Goal: Transaction & Acquisition: Book appointment/travel/reservation

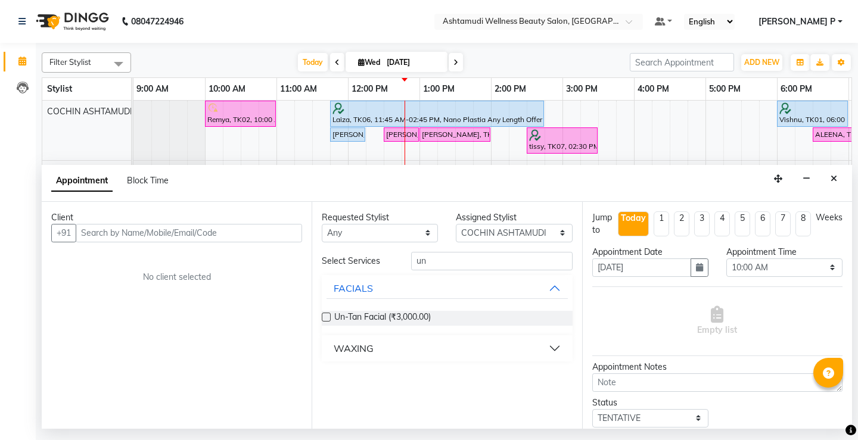
select select "27313"
select select "600"
select select "tentative"
click at [837, 182] on button "Close" at bounding box center [833, 179] width 17 height 18
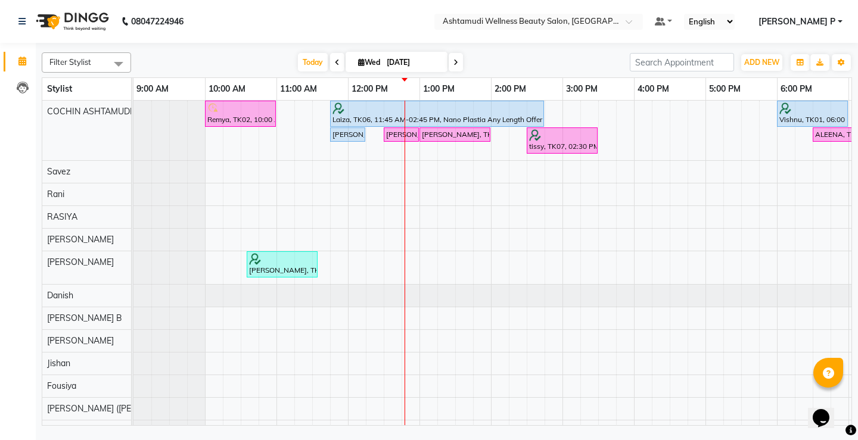
click at [455, 63] on icon at bounding box center [455, 62] width 5 height 7
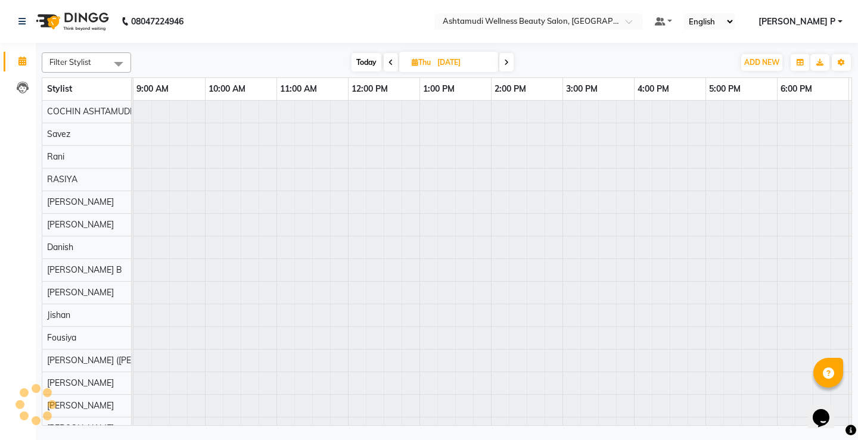
scroll to position [0, 140]
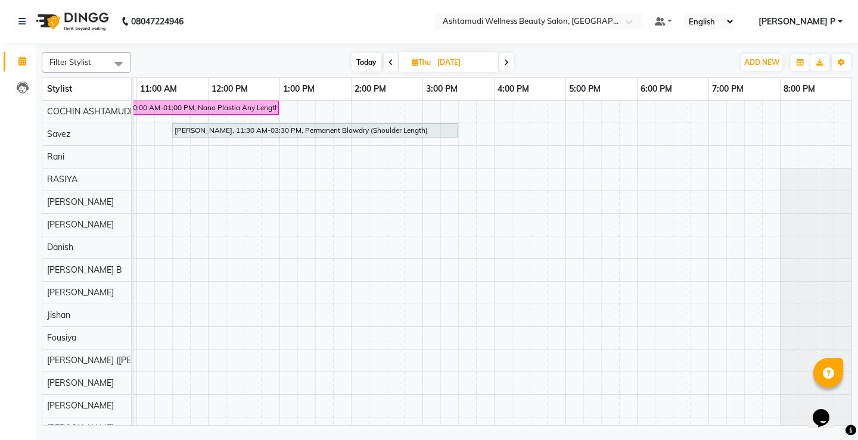
click at [509, 64] on icon at bounding box center [506, 62] width 5 height 7
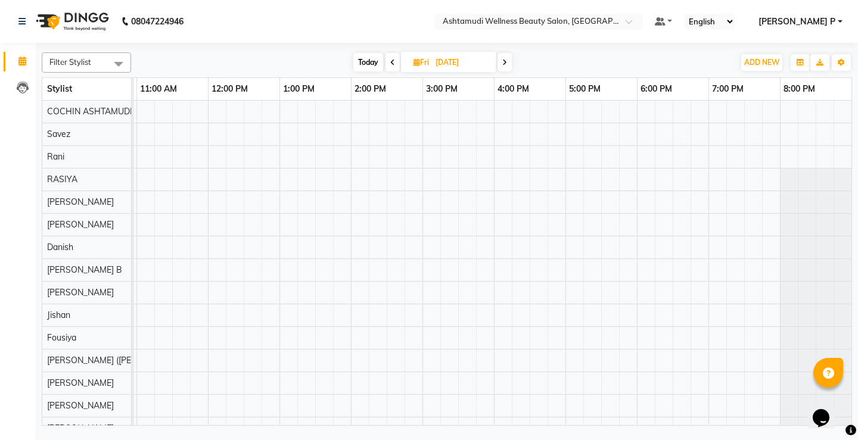
click at [505, 62] on icon at bounding box center [504, 62] width 5 height 7
click at [505, 62] on icon at bounding box center [506, 62] width 5 height 7
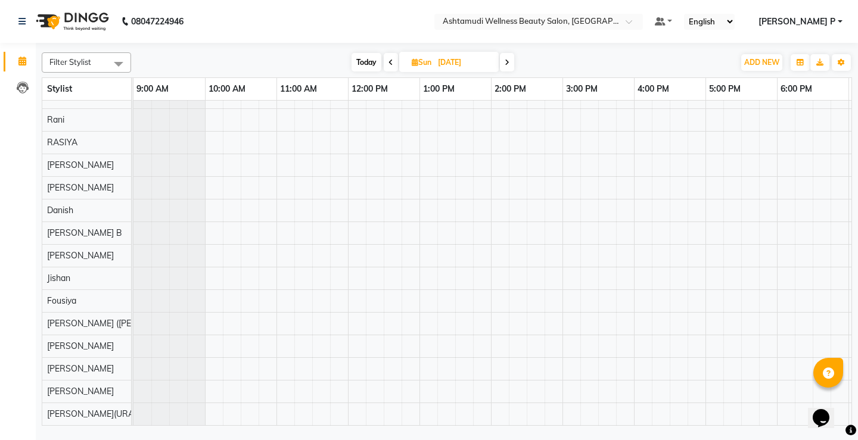
scroll to position [0, 0]
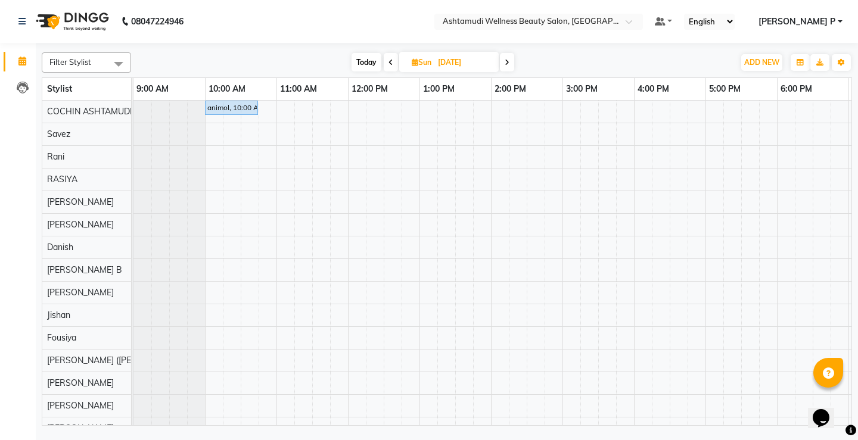
click at [426, 67] on span "[DATE]" at bounding box center [448, 62] width 99 height 20
click at [390, 62] on icon at bounding box center [390, 62] width 5 height 7
click at [391, 62] on icon at bounding box center [391, 62] width 5 height 7
click at [394, 61] on span at bounding box center [392, 62] width 14 height 18
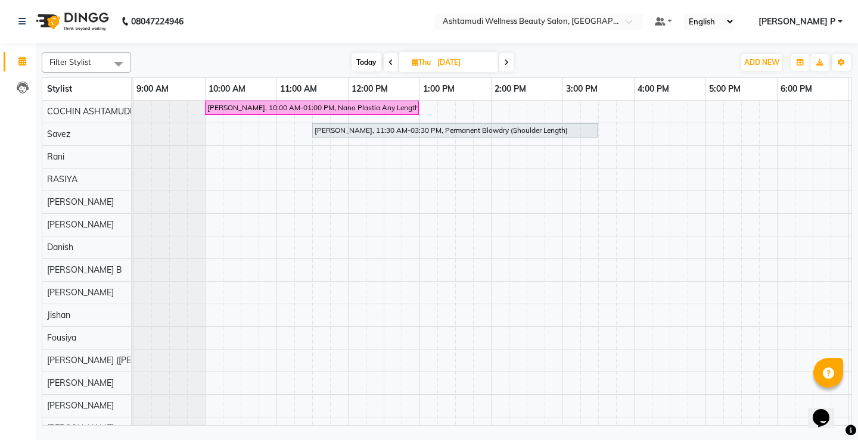
click at [391, 61] on icon at bounding box center [390, 62] width 5 height 7
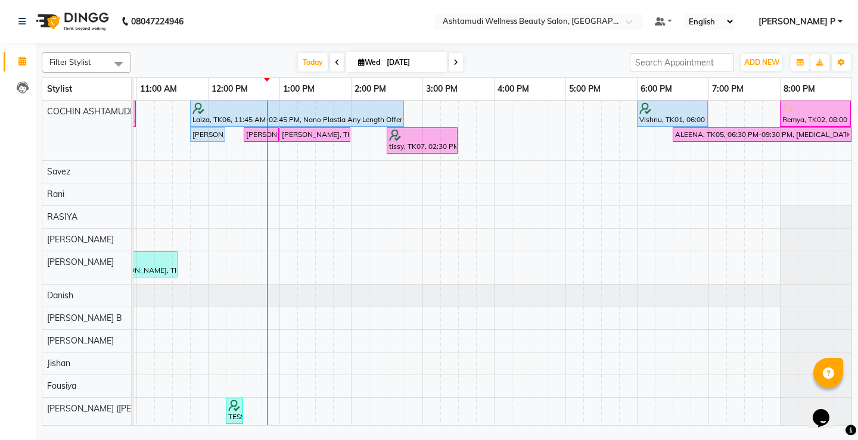
scroll to position [0, 149]
click at [453, 63] on icon at bounding box center [455, 62] width 5 height 7
type input "[DATE]"
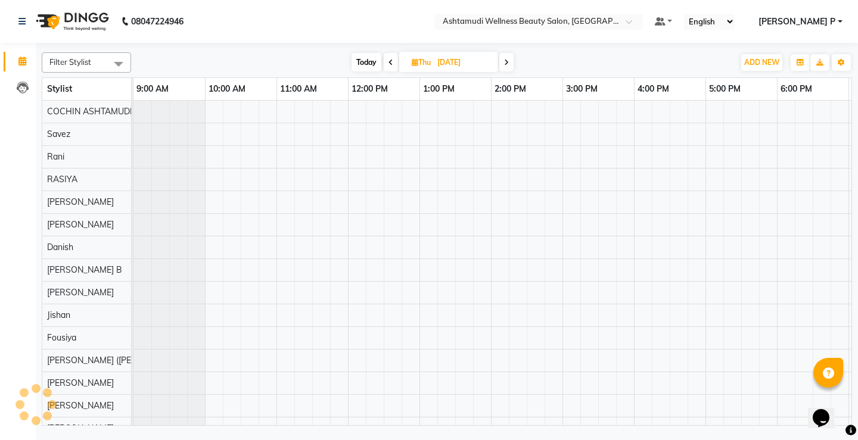
scroll to position [0, 140]
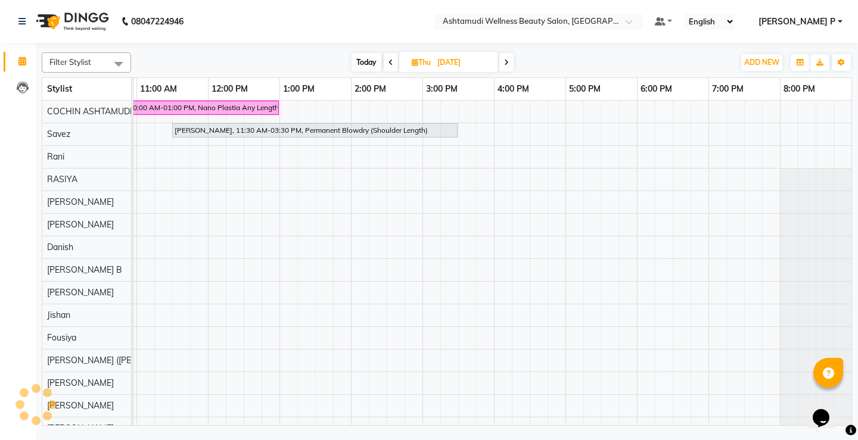
click at [453, 63] on input "[DATE]" at bounding box center [464, 63] width 60 height 18
select select "9"
select select "2025"
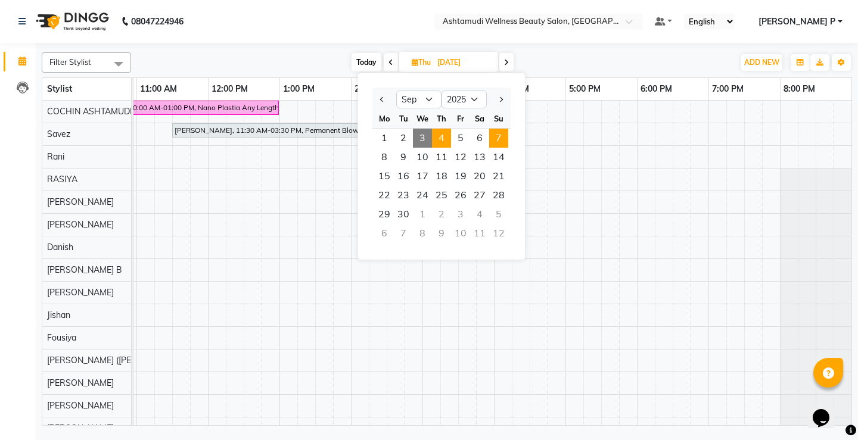
click at [499, 139] on span "7" at bounding box center [498, 138] width 19 height 19
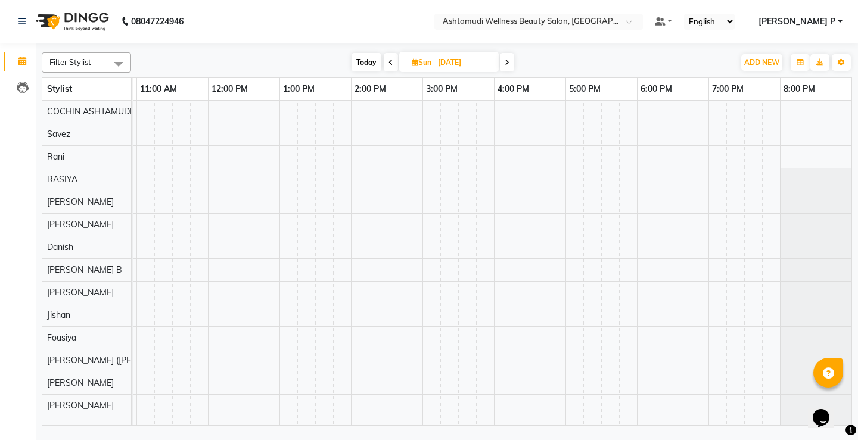
scroll to position [0, 0]
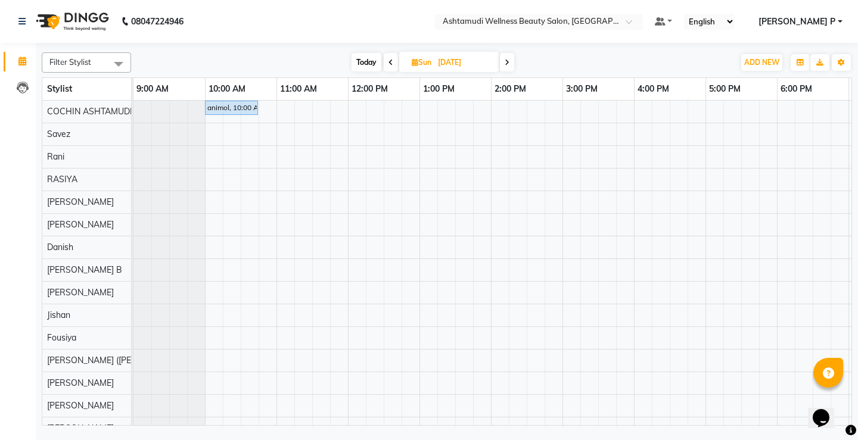
click at [363, 60] on span "Today" at bounding box center [366, 62] width 30 height 18
type input "[DATE]"
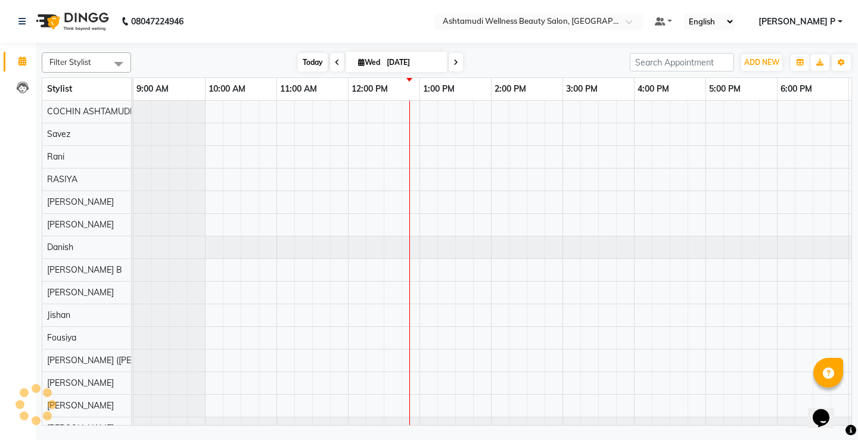
scroll to position [0, 140]
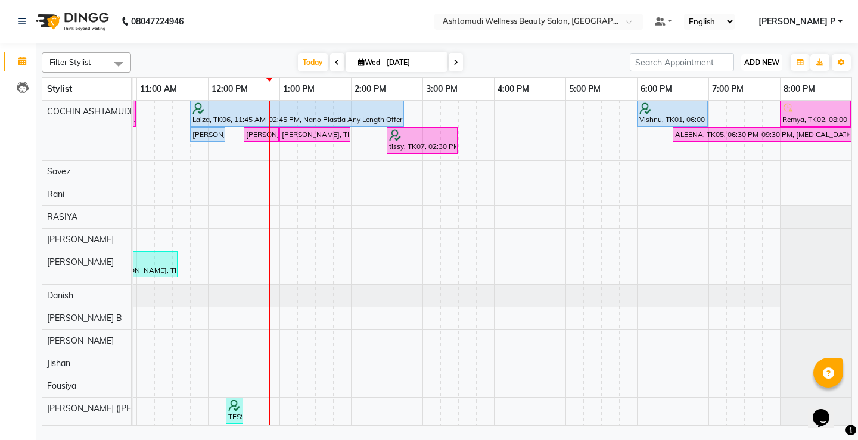
click at [760, 64] on span "ADD NEW" at bounding box center [761, 62] width 35 height 9
click at [735, 86] on button "Add Appointment" at bounding box center [734, 84] width 94 height 15
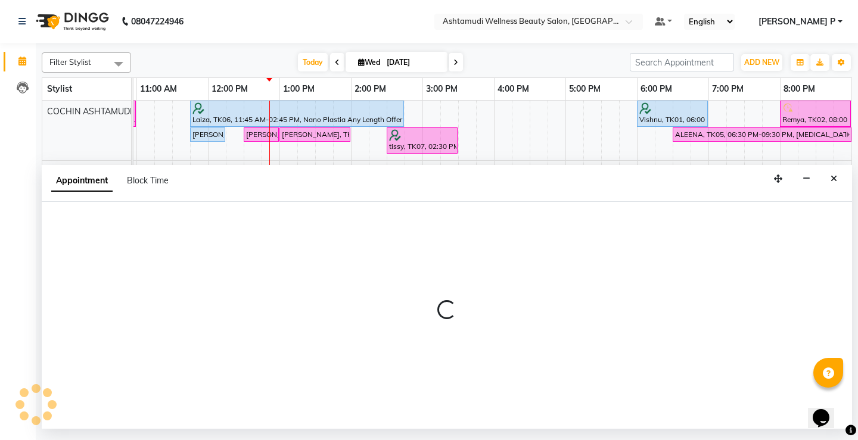
select select "600"
select select "tentative"
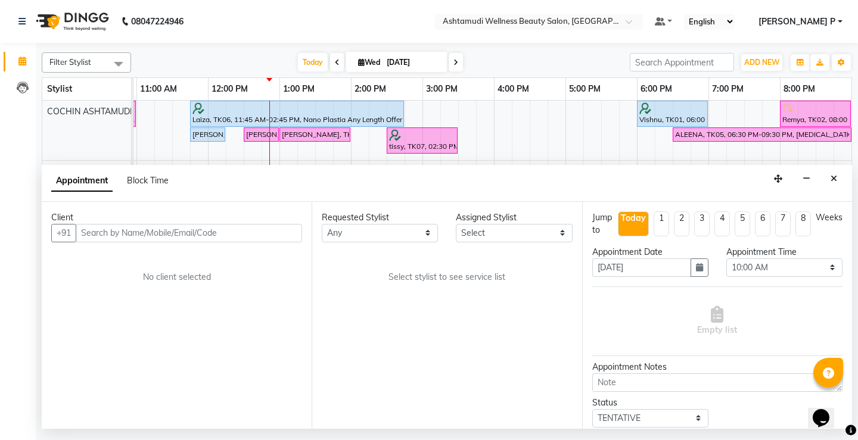
click at [94, 236] on input "text" at bounding box center [189, 233] width 226 height 18
type input "8848863235"
click at [266, 231] on span "Add Client" at bounding box center [277, 233] width 40 height 11
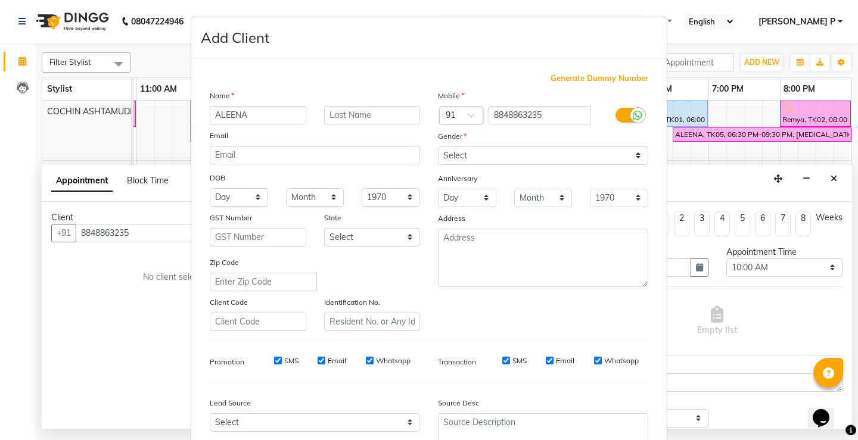
type input "ALEENA"
click at [506, 154] on select "Select [DEMOGRAPHIC_DATA] [DEMOGRAPHIC_DATA] Other Prefer Not To Say" at bounding box center [543, 156] width 210 height 18
select select "[DEMOGRAPHIC_DATA]"
click at [438, 147] on select "Select [DEMOGRAPHIC_DATA] [DEMOGRAPHIC_DATA] Other Prefer Not To Say" at bounding box center [543, 156] width 210 height 18
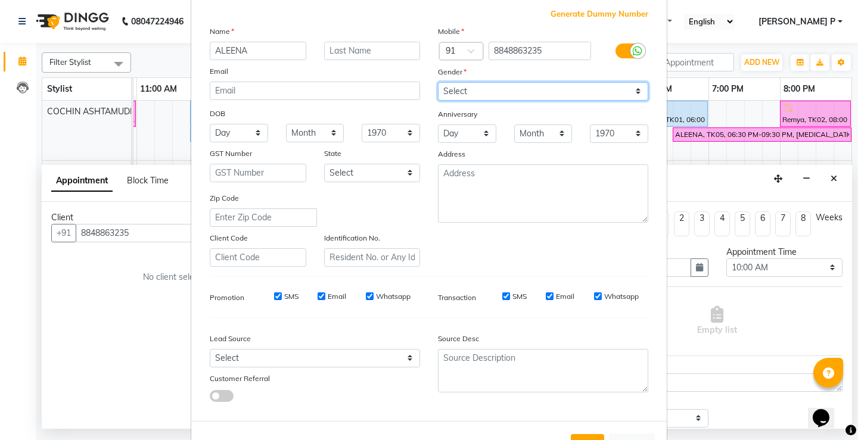
scroll to position [110, 0]
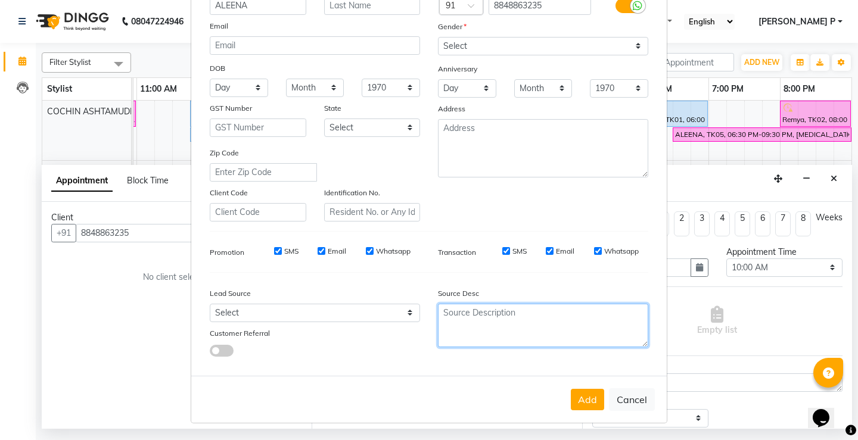
click at [499, 314] on textarea at bounding box center [543, 325] width 210 height 43
type textarea "TELECALLING"
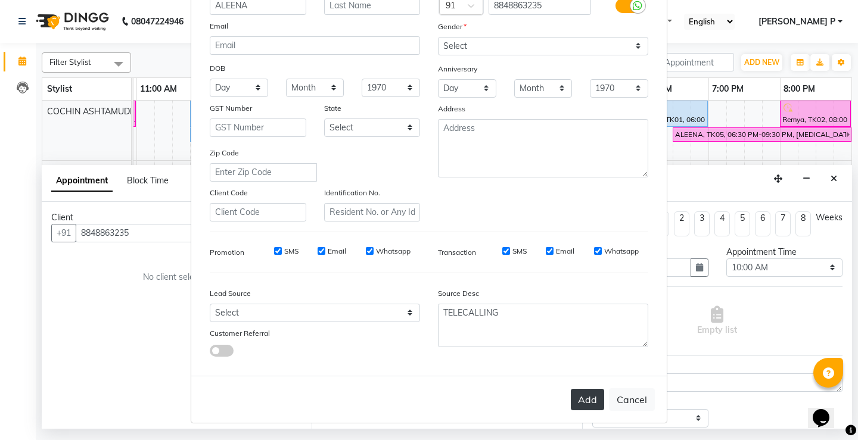
click at [583, 404] on button "Add" at bounding box center [587, 399] width 33 height 21
type input "88******35"
select select
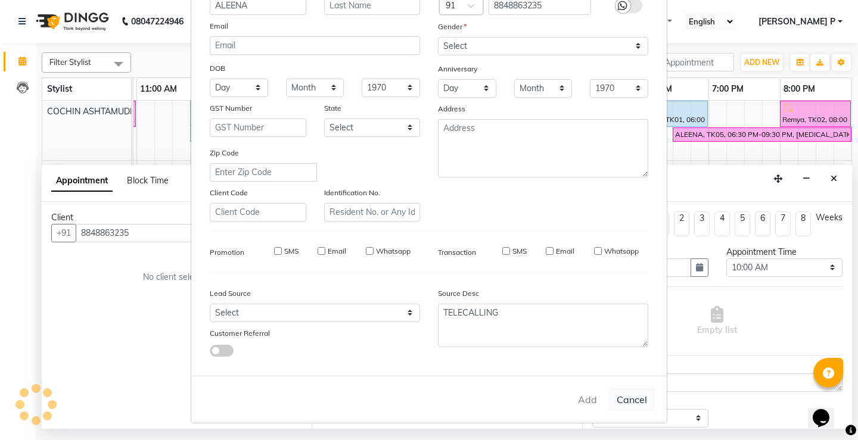
select select
checkbox input "false"
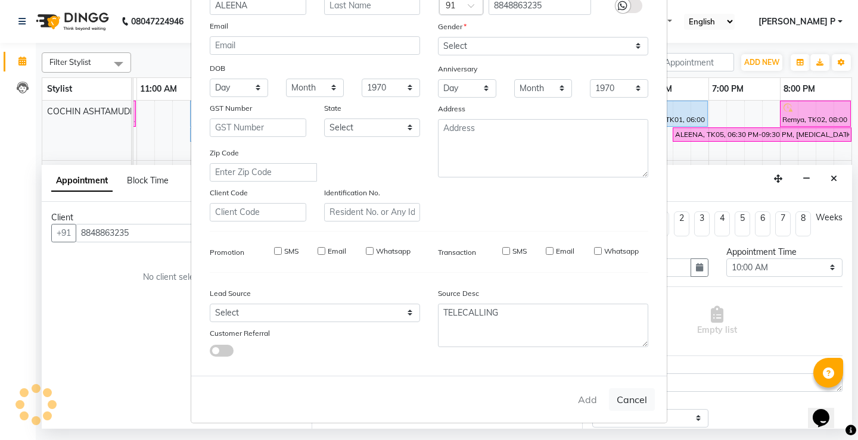
checkbox input "false"
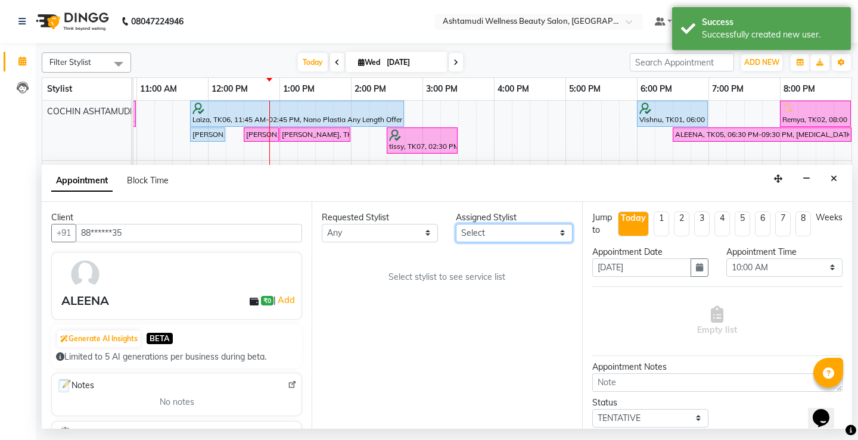
click at [560, 236] on select "Select [PERSON_NAME](URAJ) [PERSON_NAME] [DEMOGRAPHIC_DATA] [PERSON_NAME] ([PER…" at bounding box center [514, 233] width 116 height 18
select select "27313"
click at [456, 224] on select "Select [PERSON_NAME](URAJ) [PERSON_NAME] [DEMOGRAPHIC_DATA] [PERSON_NAME] ([PER…" at bounding box center [514, 233] width 116 height 18
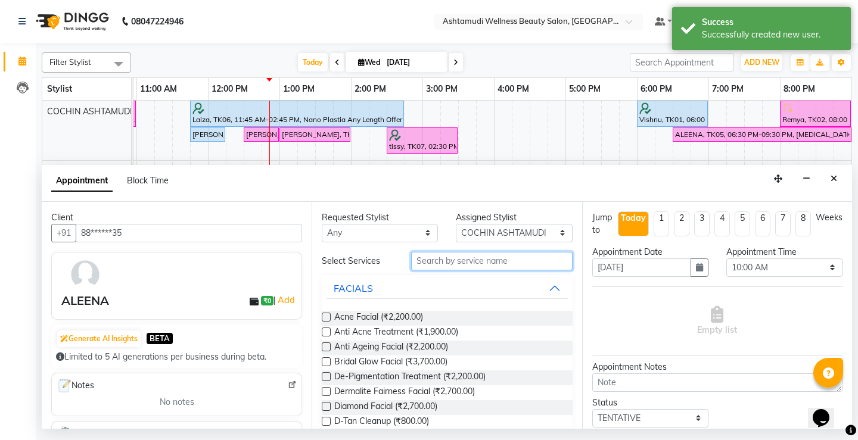
click at [415, 263] on input "text" at bounding box center [491, 261] width 161 height 18
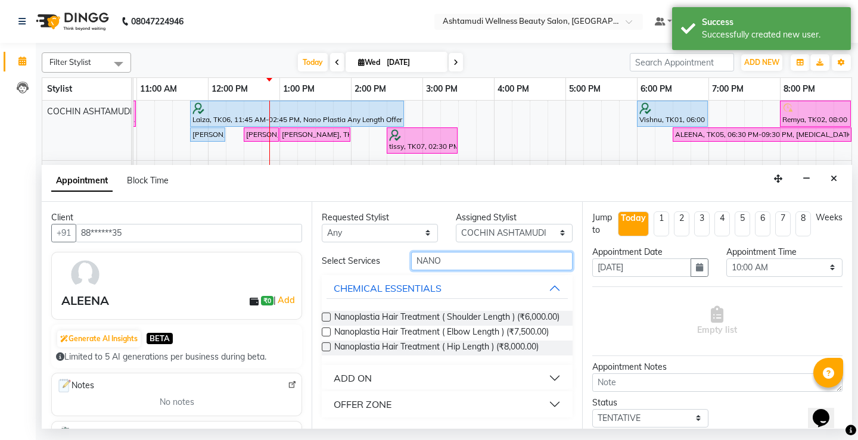
type input "NANO"
click at [361, 412] on div "OFFER ZONE" at bounding box center [363, 404] width 58 height 14
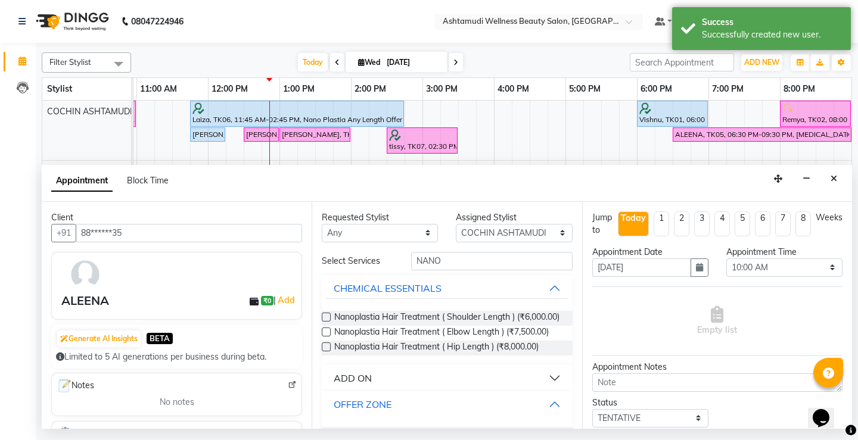
scroll to position [42, 0]
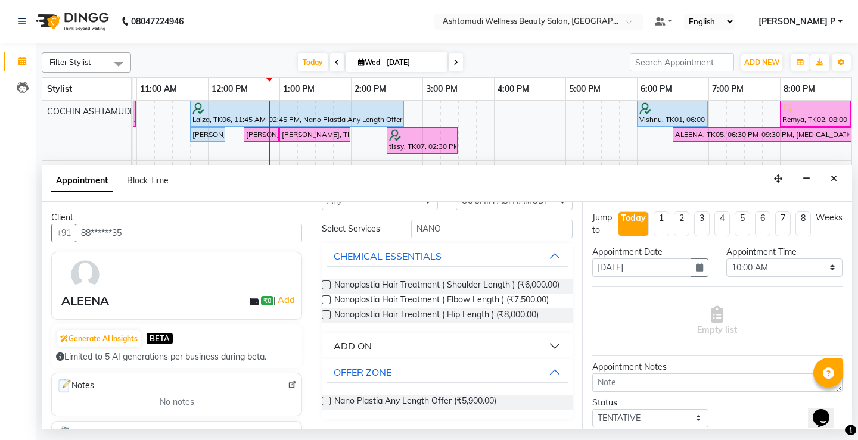
click at [324, 403] on label at bounding box center [326, 401] width 9 height 9
click at [324, 403] on input "checkbox" at bounding box center [326, 403] width 8 height 8
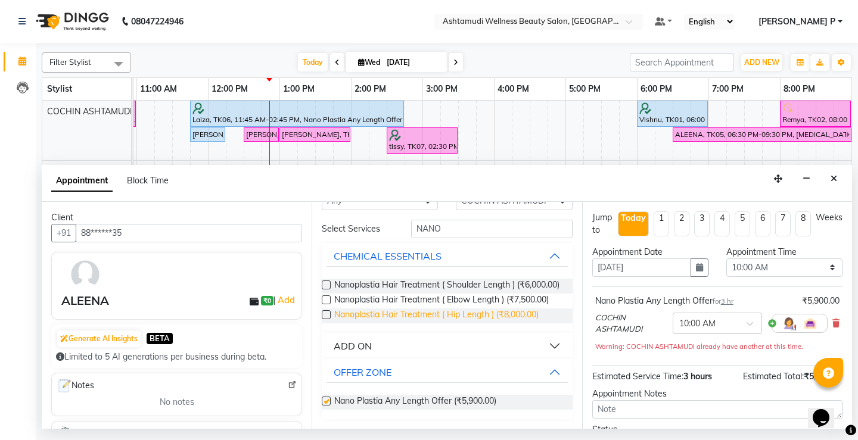
checkbox input "false"
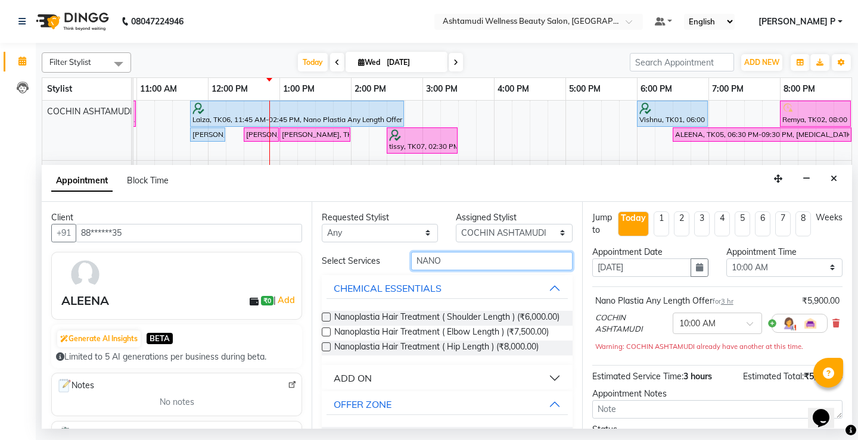
click at [453, 256] on input "NANO" at bounding box center [491, 261] width 161 height 18
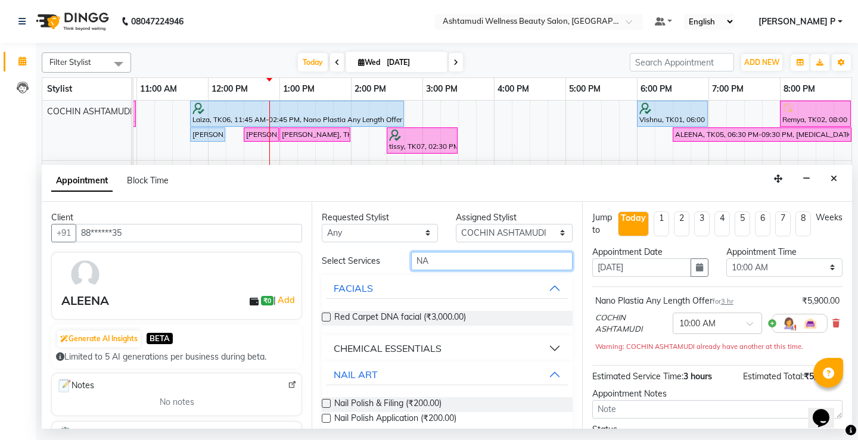
type input "N"
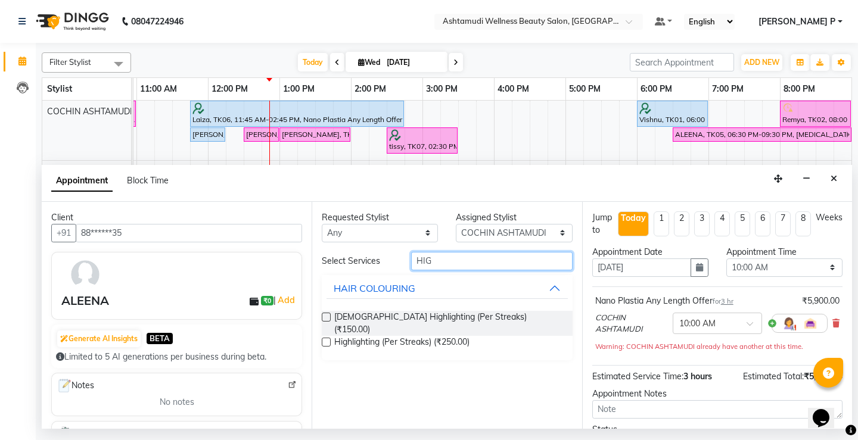
type input "HIG"
click at [324, 338] on label at bounding box center [326, 342] width 9 height 9
click at [324, 340] on input "checkbox" at bounding box center [326, 344] width 8 height 8
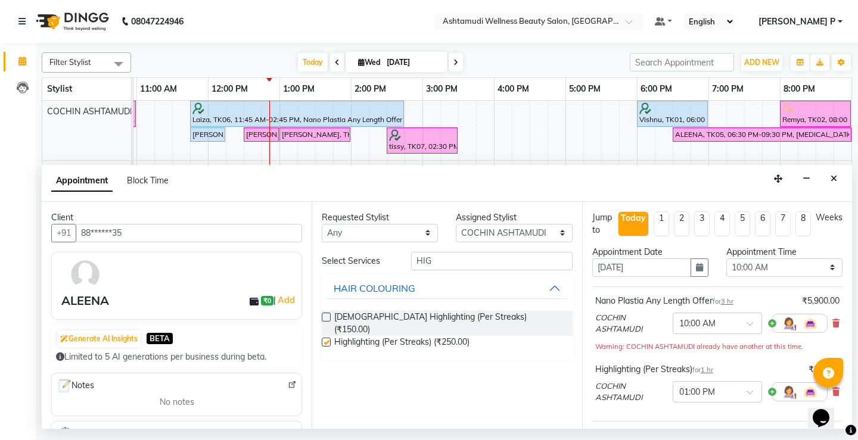
checkbox input "false"
click at [810, 267] on select "Select 10:00 AM 10:15 AM 10:30 AM 10:45 AM 11:00 AM 11:15 AM 11:30 AM 11:45 AM …" at bounding box center [784, 268] width 116 height 18
select select "780"
click at [726, 259] on select "Select 10:00 AM 10:15 AM 10:30 AM 10:45 AM 11:00 AM 11:15 AM 11:30 AM 11:45 AM …" at bounding box center [784, 268] width 116 height 18
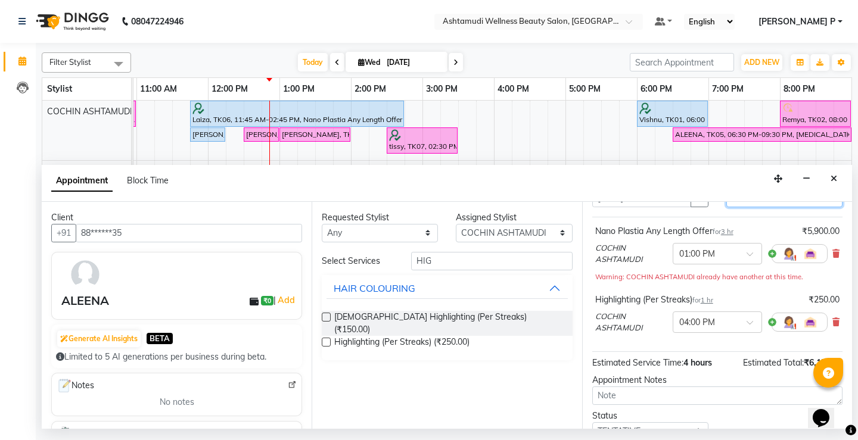
scroll to position [137, 0]
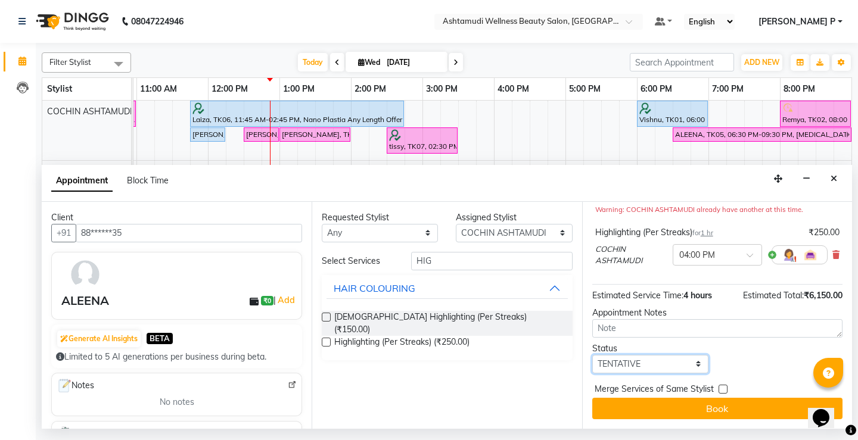
click at [661, 371] on select "Select TENTATIVE CONFIRM CHECK-IN UPCOMING" at bounding box center [650, 364] width 116 height 18
select select "confirm booking"
click at [592, 355] on select "Select TENTATIVE CONFIRM CHECK-IN UPCOMING" at bounding box center [650, 364] width 116 height 18
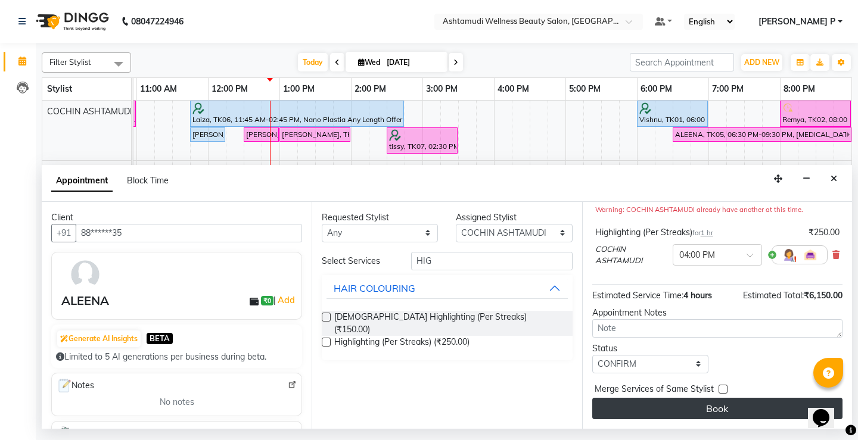
click at [688, 405] on button "Book" at bounding box center [717, 408] width 250 height 21
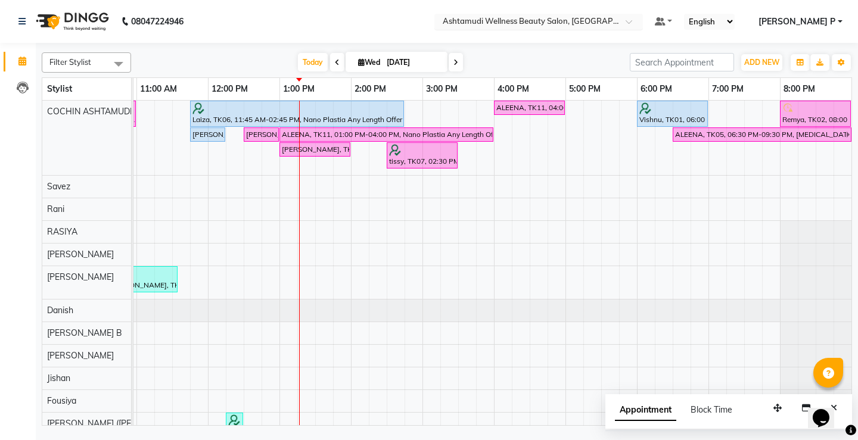
click at [640, 23] on span at bounding box center [633, 25] width 15 height 12
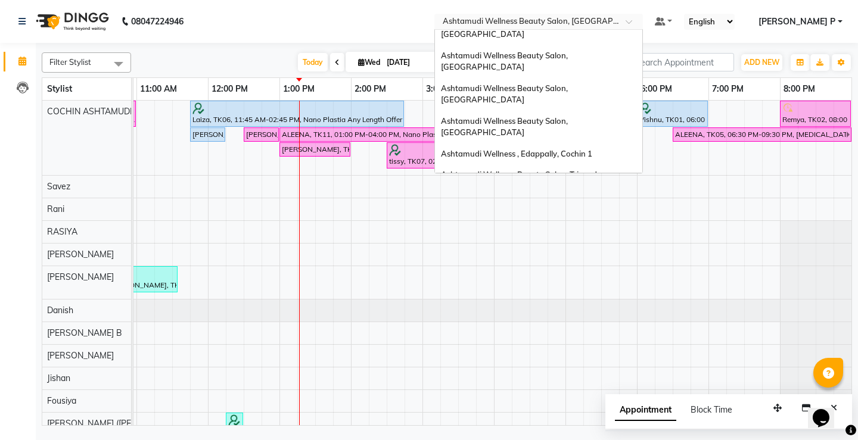
scroll to position [43, 0]
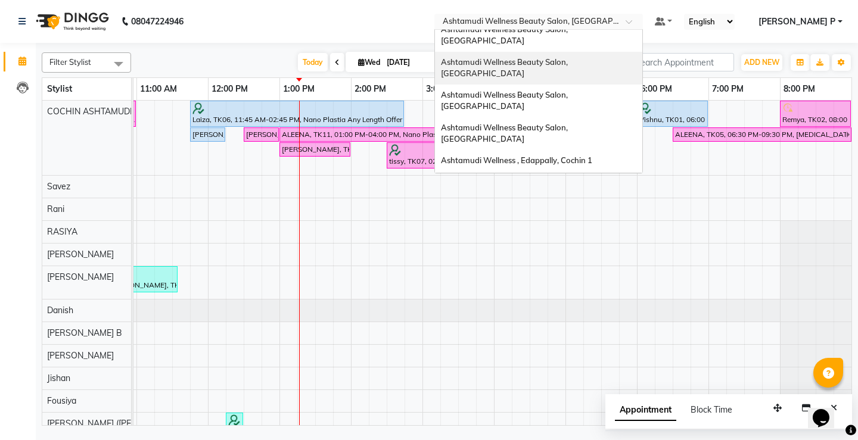
click at [570, 57] on span "Ashtamudi Wellness Beauty Salon, [GEOGRAPHIC_DATA]" at bounding box center [505, 67] width 129 height 21
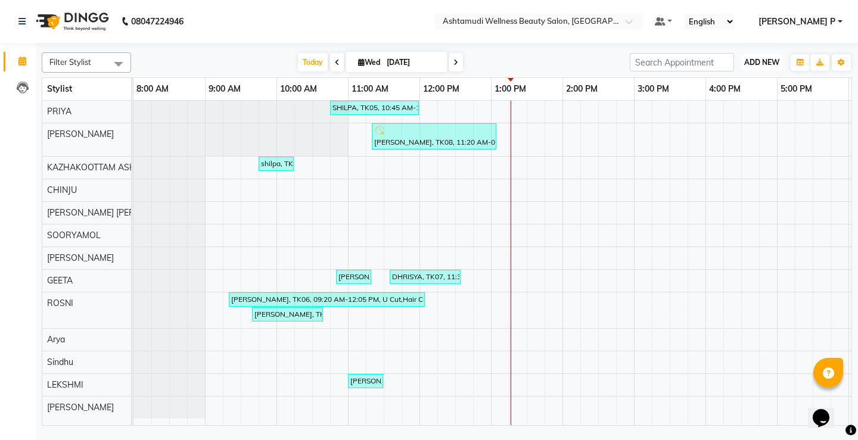
click at [758, 62] on span "ADD NEW" at bounding box center [761, 62] width 35 height 9
click at [749, 84] on button "Add Appointment" at bounding box center [734, 84] width 94 height 15
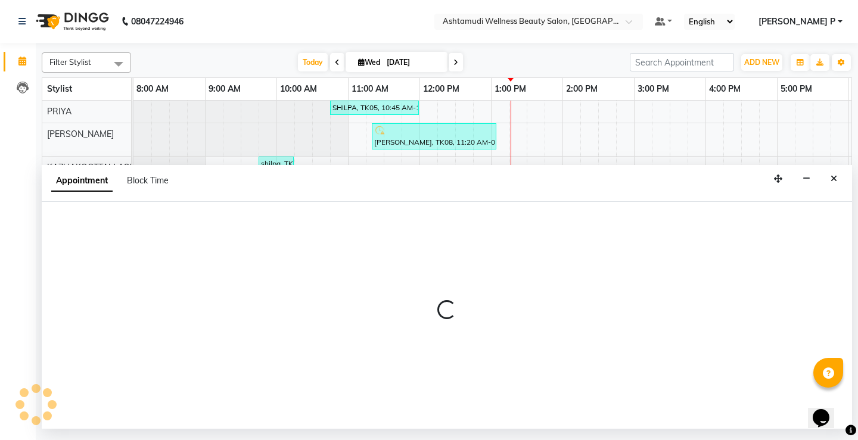
select select "540"
select select "tentative"
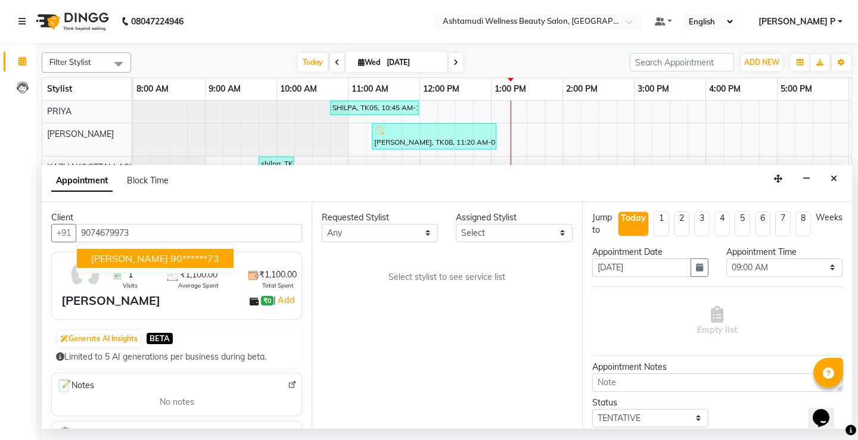
type input "9074679973"
click at [533, 228] on select "Select Arya CHINJU GEETA KAZHAKOOTTAM ASHTAMUDI KRISHNA LEKSHMI MADONNA MICHAEL…" at bounding box center [514, 233] width 116 height 18
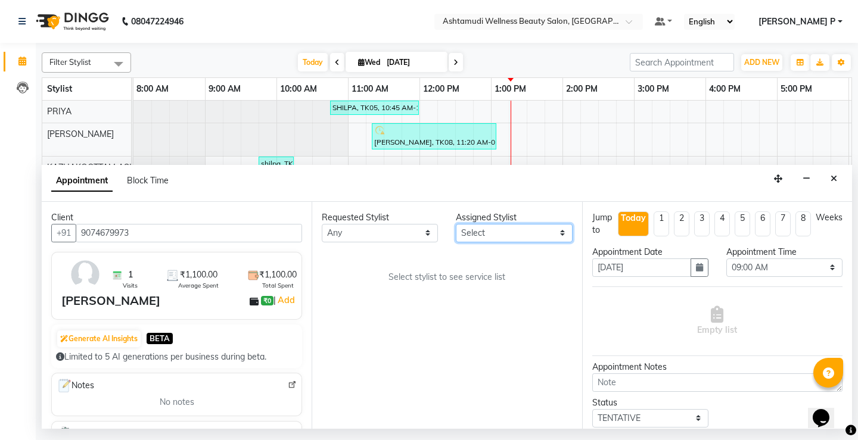
select select "27528"
click at [456, 224] on select "Select Arya CHINJU GEETA KAZHAKOOTTAM ASHTAMUDI KRISHNA LEKSHMI MADONNA MICHAEL…" at bounding box center [514, 233] width 116 height 18
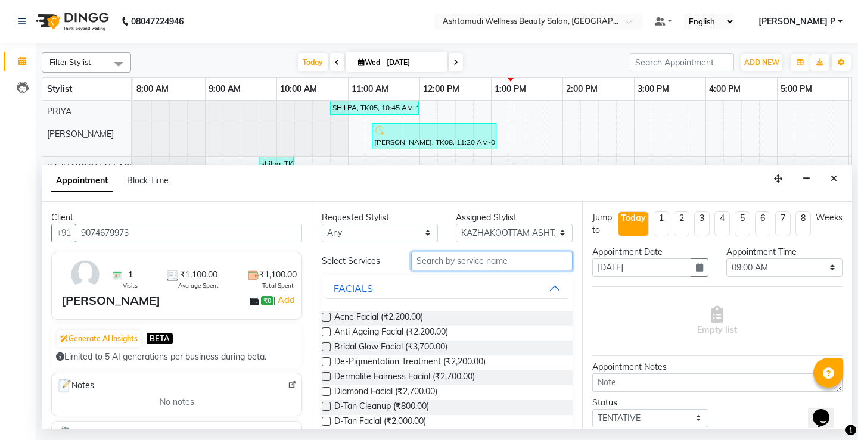
click at [440, 259] on input "text" at bounding box center [491, 261] width 161 height 18
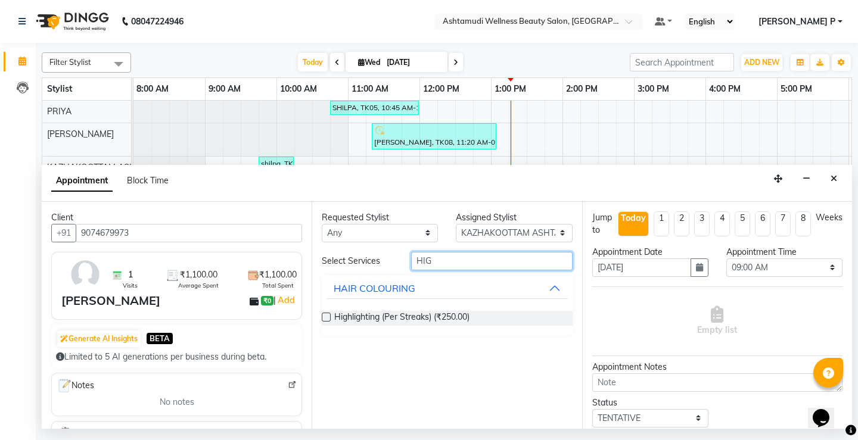
type input "HIG"
click at [328, 318] on label at bounding box center [326, 317] width 9 height 9
click at [328, 318] on input "checkbox" at bounding box center [326, 319] width 8 height 8
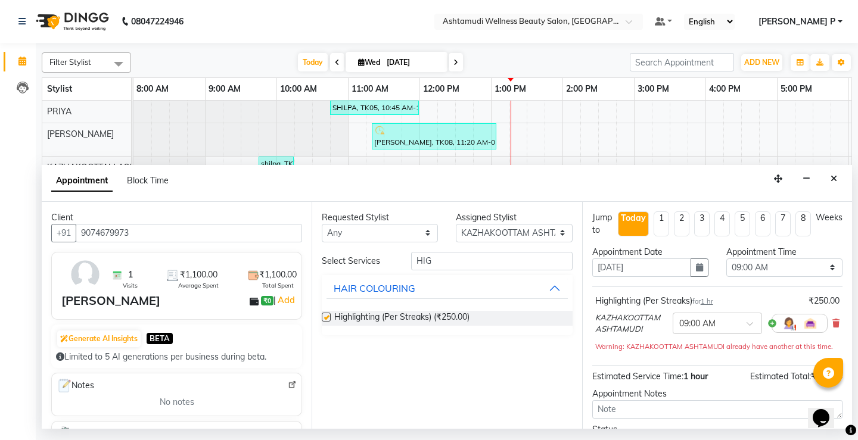
checkbox input "false"
click at [796, 269] on select "Select 09:00 AM 09:15 AM 09:30 AM 09:45 AM 10:00 AM 10:15 AM 10:30 AM 10:45 AM …" at bounding box center [784, 268] width 116 height 18
select select "900"
click at [726, 259] on select "Select 09:00 AM 09:15 AM 09:30 AM 09:45 AM 10:00 AM 10:15 AM 10:30 AM 10:45 AM …" at bounding box center [784, 268] width 116 height 18
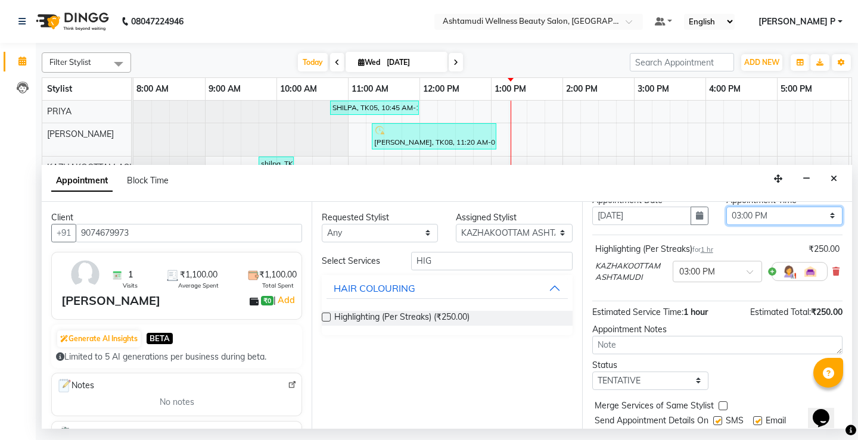
scroll to position [88, 0]
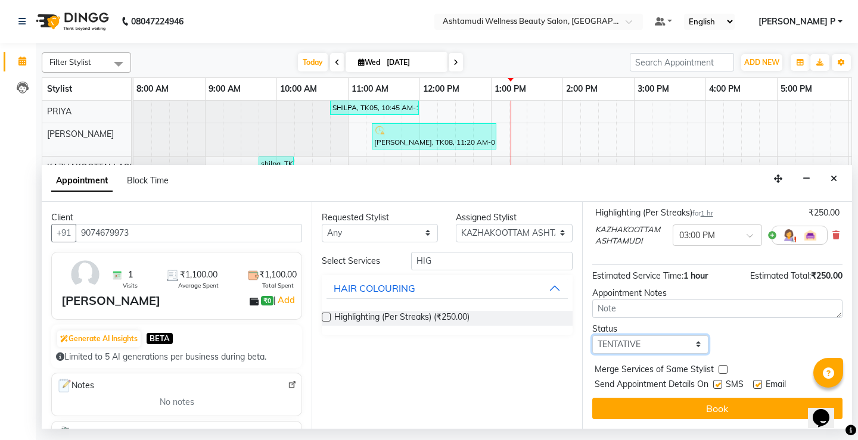
click at [673, 341] on select "Select TENTATIVE CONFIRM CHECK-IN UPCOMING" at bounding box center [650, 344] width 116 height 18
select select "confirm booking"
click at [592, 335] on select "Select TENTATIVE CONFIRM CHECK-IN UPCOMING" at bounding box center [650, 344] width 116 height 18
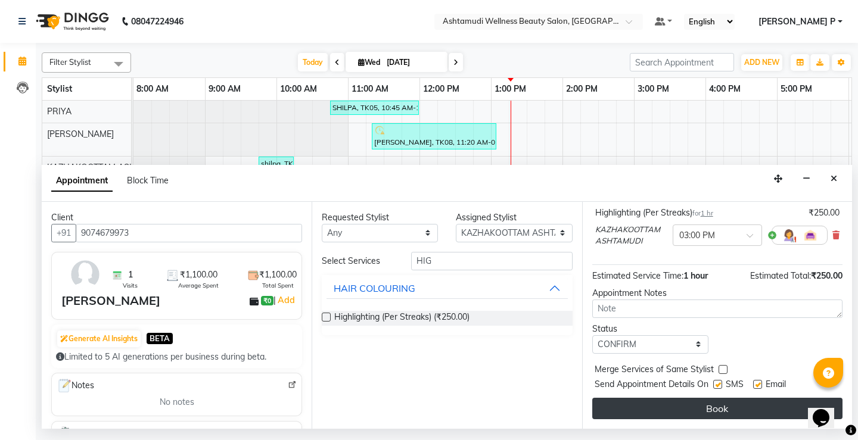
click at [724, 407] on button "Book" at bounding box center [717, 408] width 250 height 21
